Goal: Information Seeking & Learning: Find specific page/section

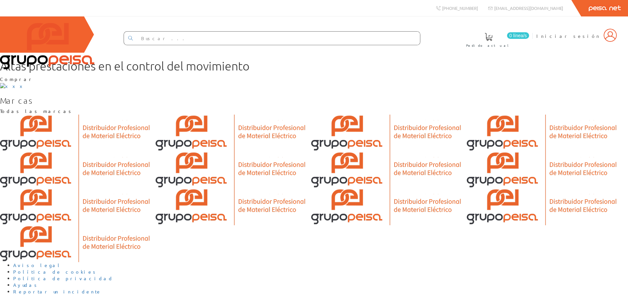
click at [251, 40] on input "text" at bounding box center [278, 38] width 283 height 13
click at [253, 39] on input "text" at bounding box center [278, 38] width 283 height 13
type input "cable"
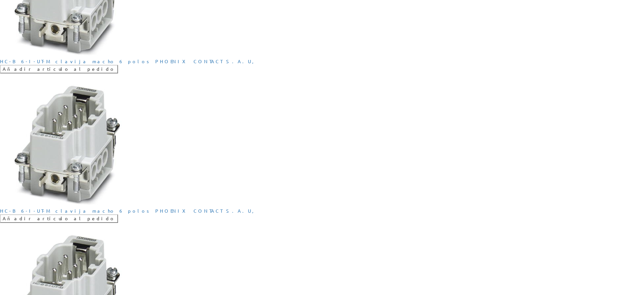
scroll to position [428, 0]
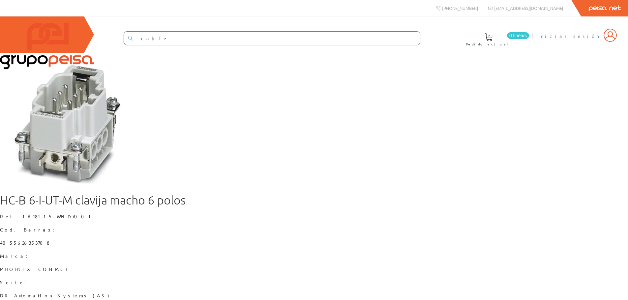
click at [612, 39] on img at bounding box center [609, 35] width 13 height 13
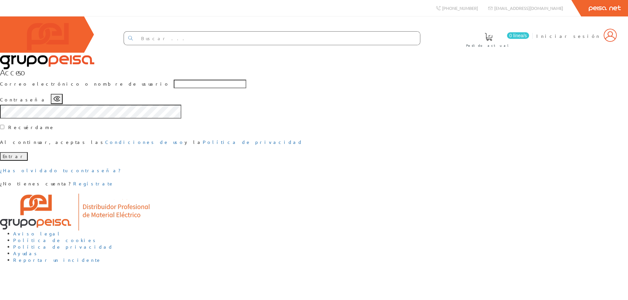
scroll to position [19, 0]
click at [246, 88] on input "text" at bounding box center [210, 84] width 72 height 9
click at [184, 178] on div "Acceso Correo electrónico o nombre de usuario Contraseña Recuérdame Al continua…" at bounding box center [314, 127] width 628 height 119
click at [29, 23] on img at bounding box center [47, 46] width 94 height 46
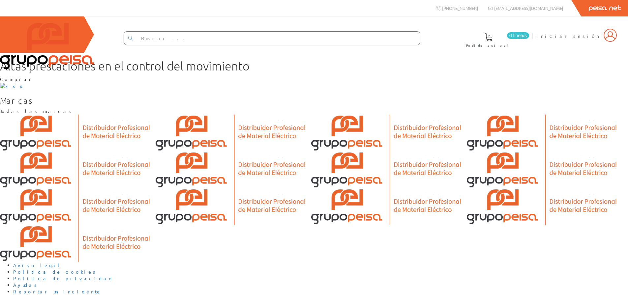
click at [269, 42] on input "text" at bounding box center [278, 38] width 283 height 13
type input "cable"
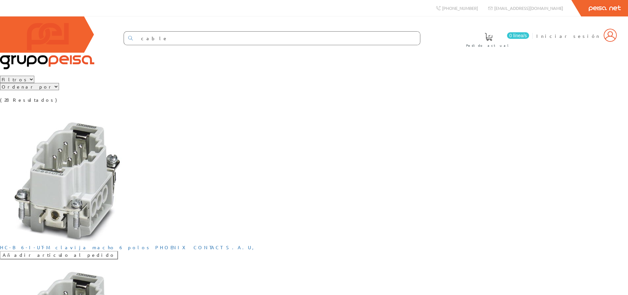
click at [34, 83] on select "Filtros Tipo 1 Tipo 2 Tipo 3" at bounding box center [17, 79] width 34 height 7
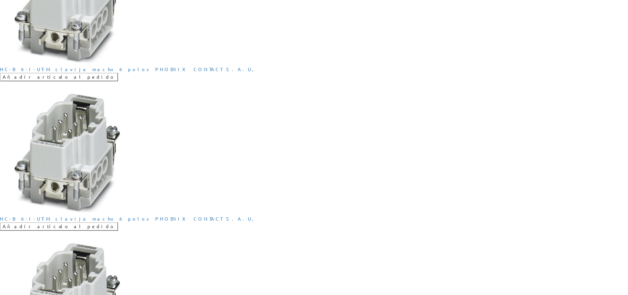
scroll to position [626, 0]
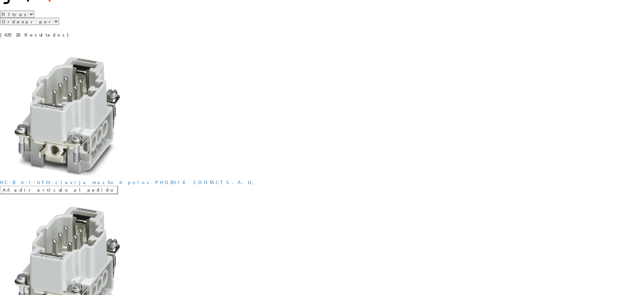
scroll to position [66, 0]
